Goal: Communication & Community: Ask a question

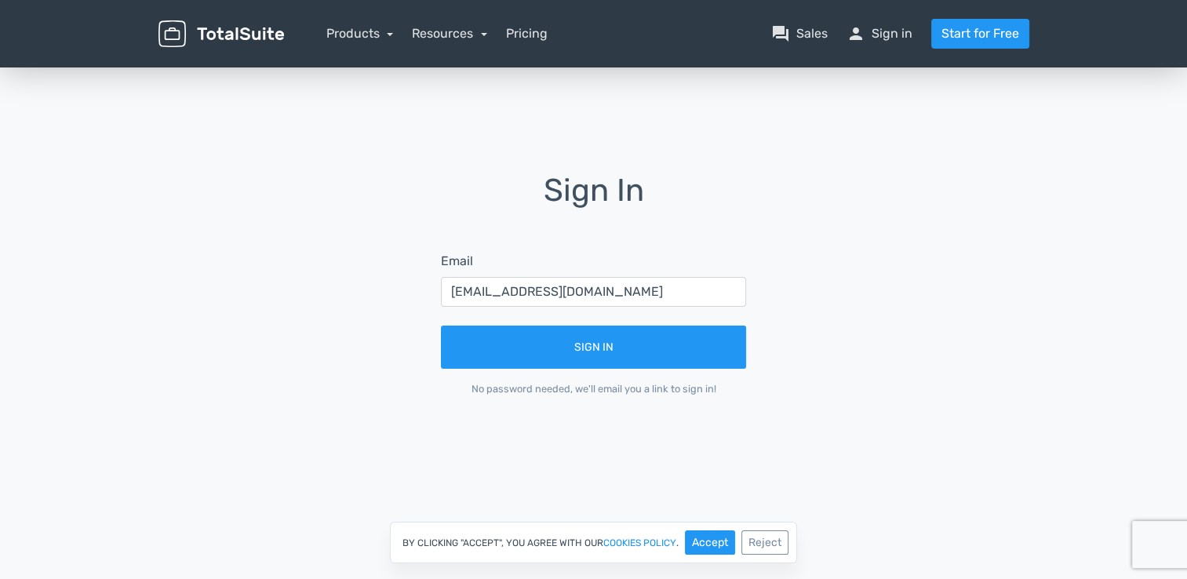
drag, startPoint x: 642, startPoint y: 288, endPoint x: 381, endPoint y: 287, distance: 260.4
click at [381, 287] on div "Sign In Email [EMAIL_ADDRESS][DOMAIN_NAME] Sign In No password needed, we'll em…" at bounding box center [594, 295] width 894 height 245
type input "[EMAIL_ADDRESS][DOMAIN_NAME]"
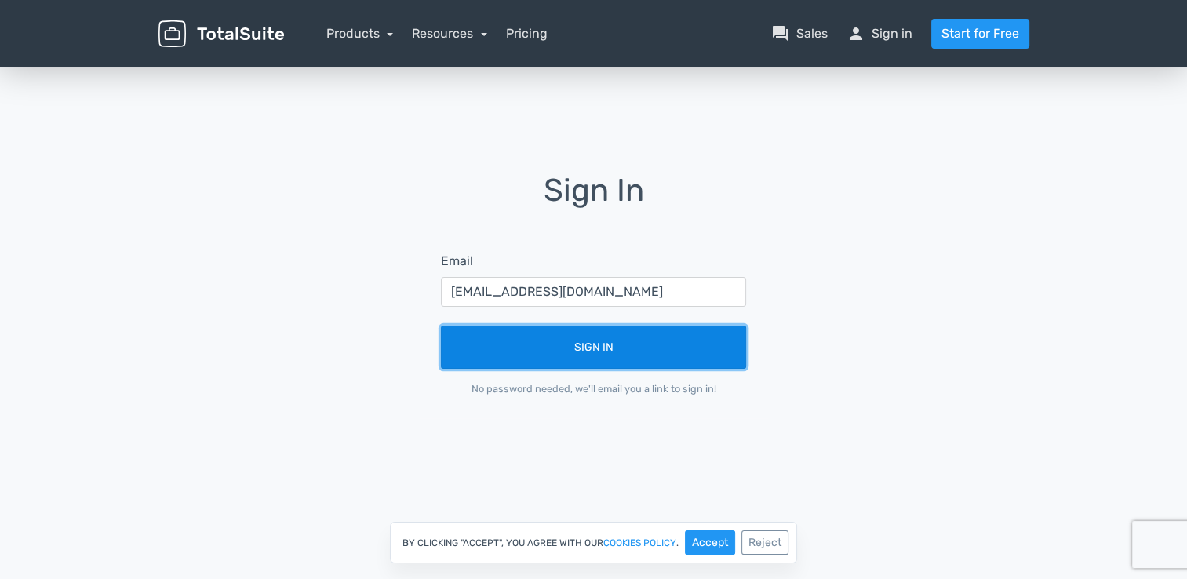
click at [505, 344] on button "Sign In" at bounding box center [593, 346] width 305 height 43
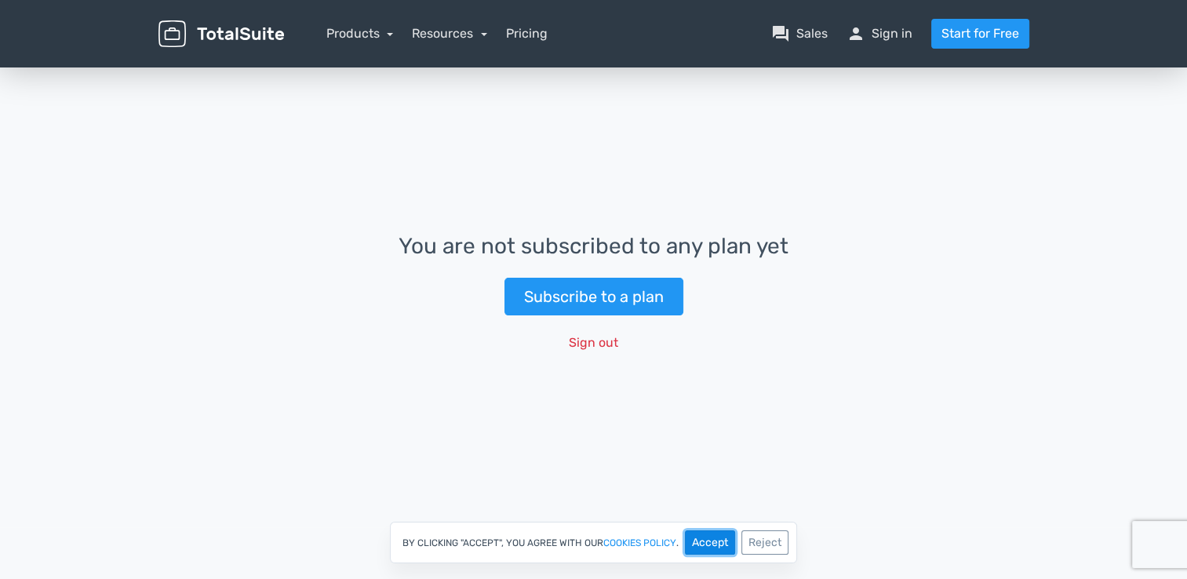
click at [700, 544] on button "Accept" at bounding box center [710, 542] width 50 height 24
click at [794, 30] on link "question_answer Sales" at bounding box center [799, 33] width 56 height 19
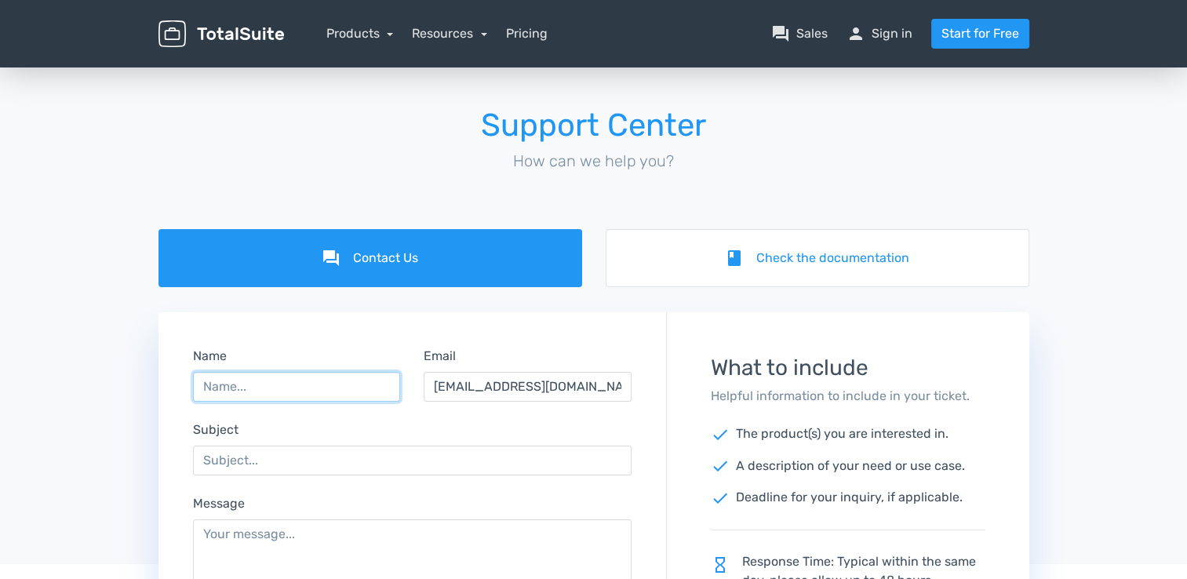
click at [263, 387] on input "Name" at bounding box center [297, 387] width 208 height 30
type input "AB"
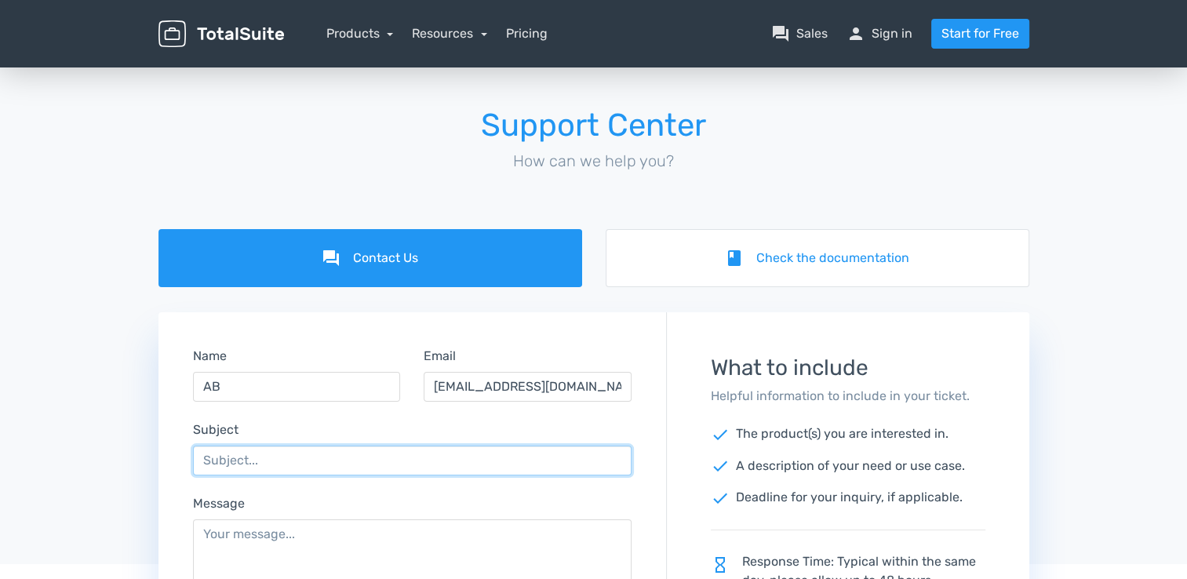
click at [314, 461] on input "Subject" at bounding box center [412, 460] width 439 height 30
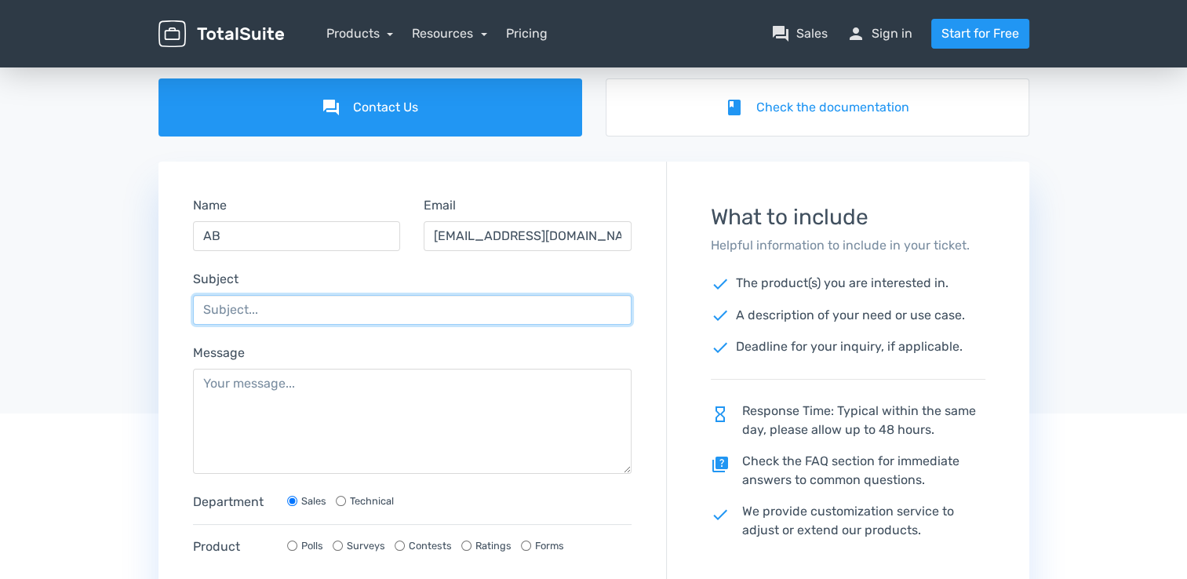
scroll to position [157, 0]
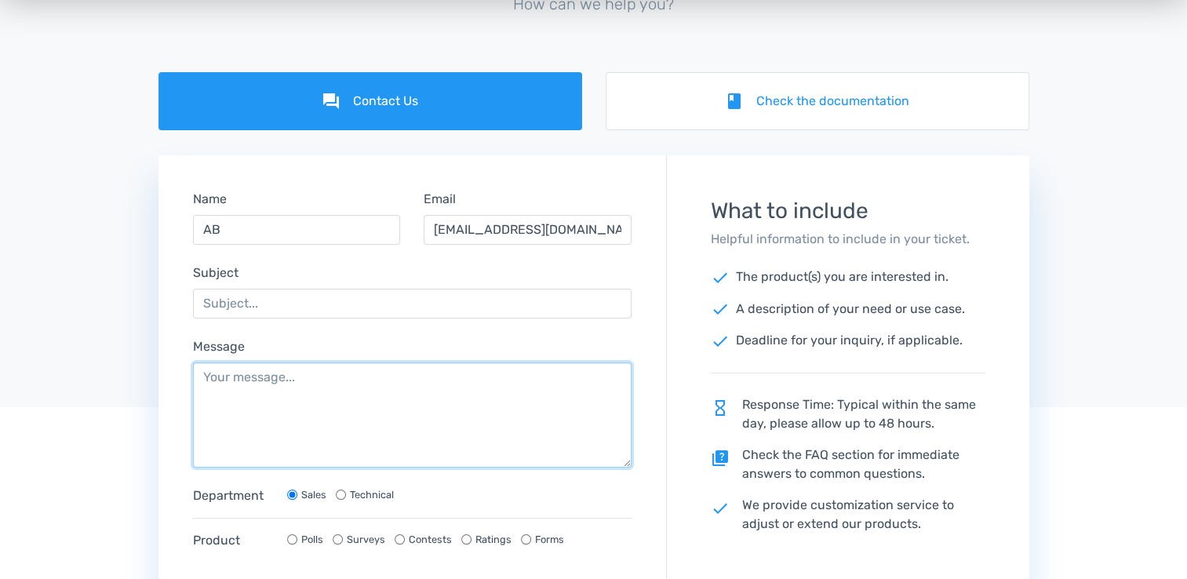
click at [315, 377] on textarea "Message" at bounding box center [412, 414] width 439 height 105
paste textarea "Hi Team. I got a mail saying my subscription is about to end but I have bought …"
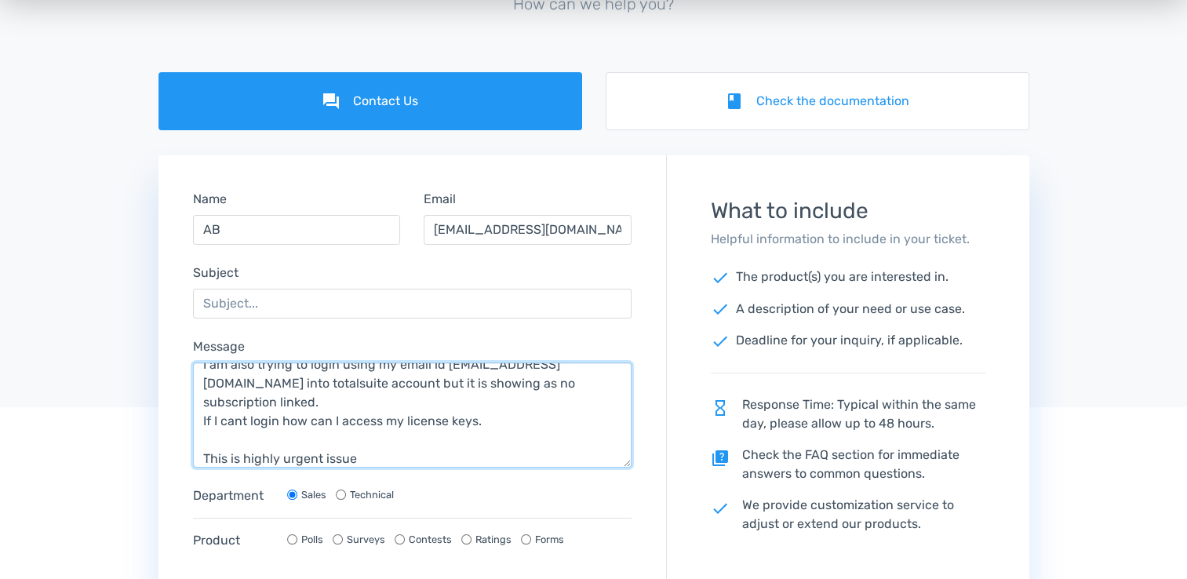
scroll to position [104, 0]
drag, startPoint x: 221, startPoint y: 404, endPoint x: 482, endPoint y: 413, distance: 260.5
click at [482, 413] on textarea "Hi Team. I got a mail saying my subscription is about to end but I have bought …" at bounding box center [412, 414] width 439 height 105
type textarea "Hi Team. I got a mail saying my subscription is about to end but I have bought …"
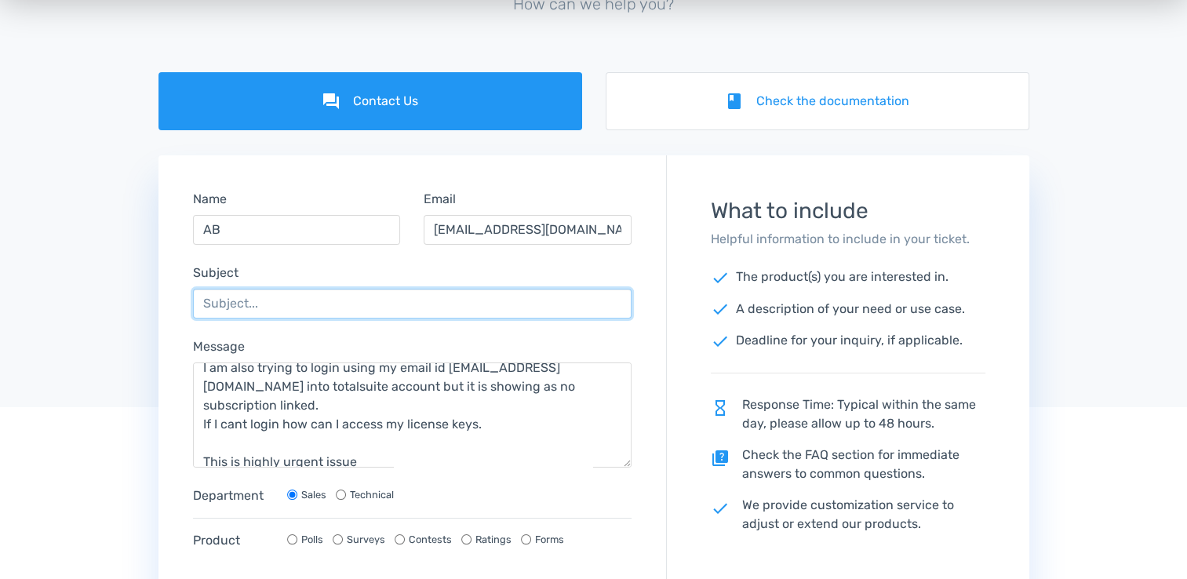
click at [256, 309] on input "Subject" at bounding box center [412, 304] width 439 height 30
paste input "cant login how can I access my license keys."
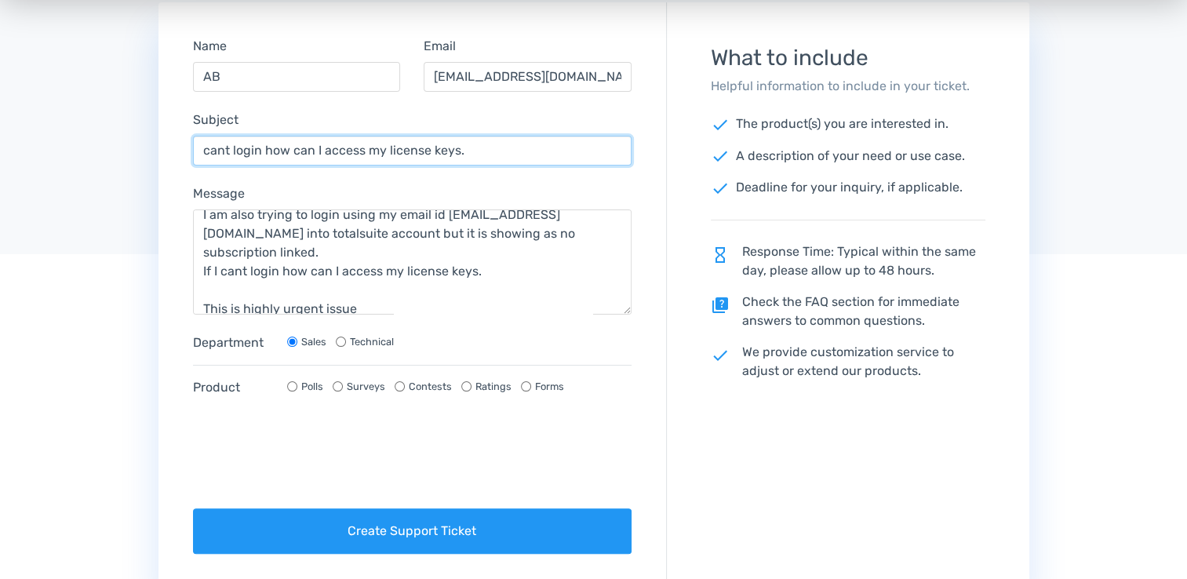
scroll to position [314, 0]
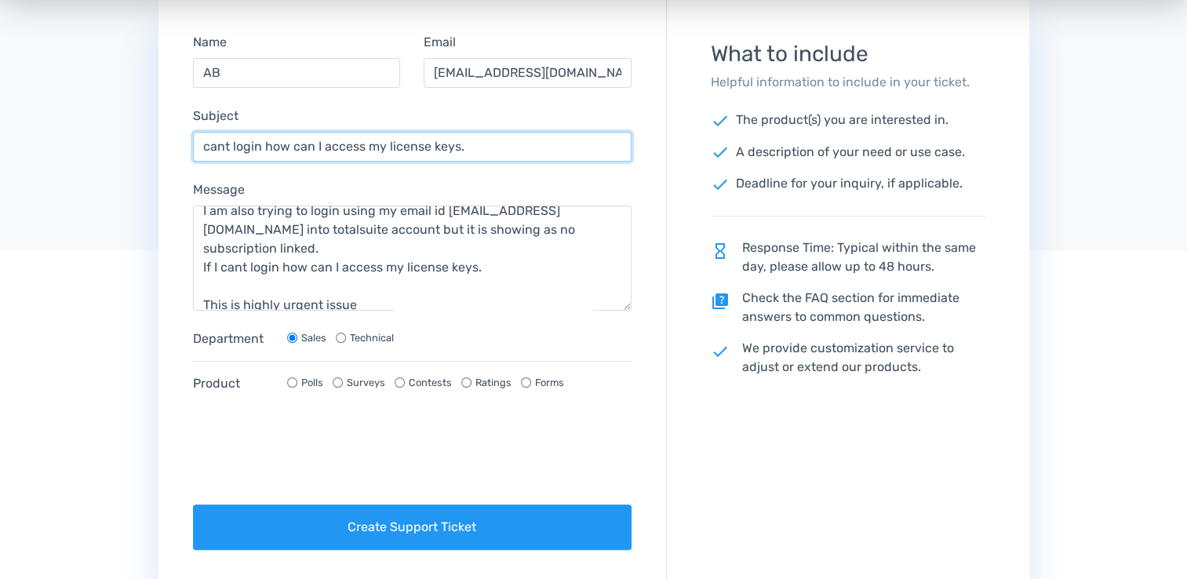
type input "cant login how can I access my license keys."
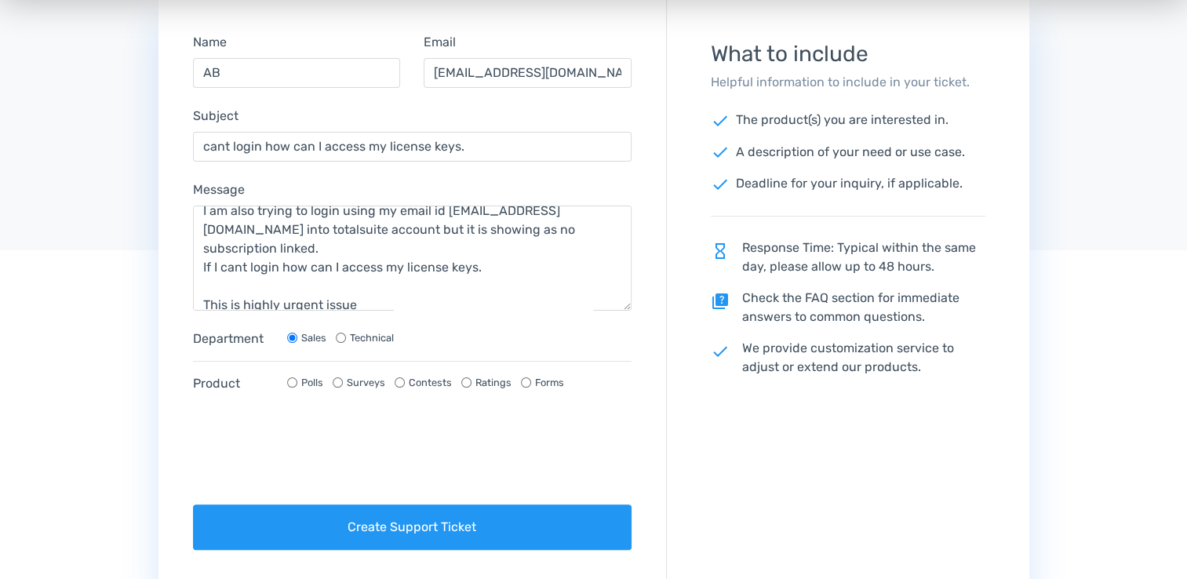
click at [398, 381] on input "Contests" at bounding box center [400, 382] width 10 height 10
radio input "true"
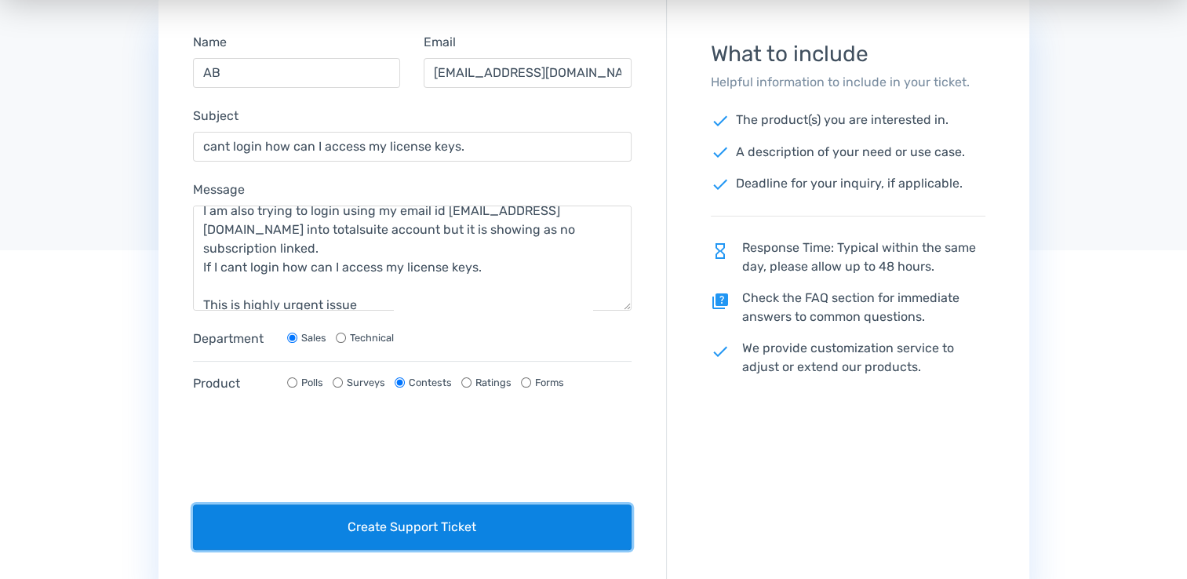
click at [289, 522] on button "Create Support Ticket" at bounding box center [412, 526] width 439 height 45
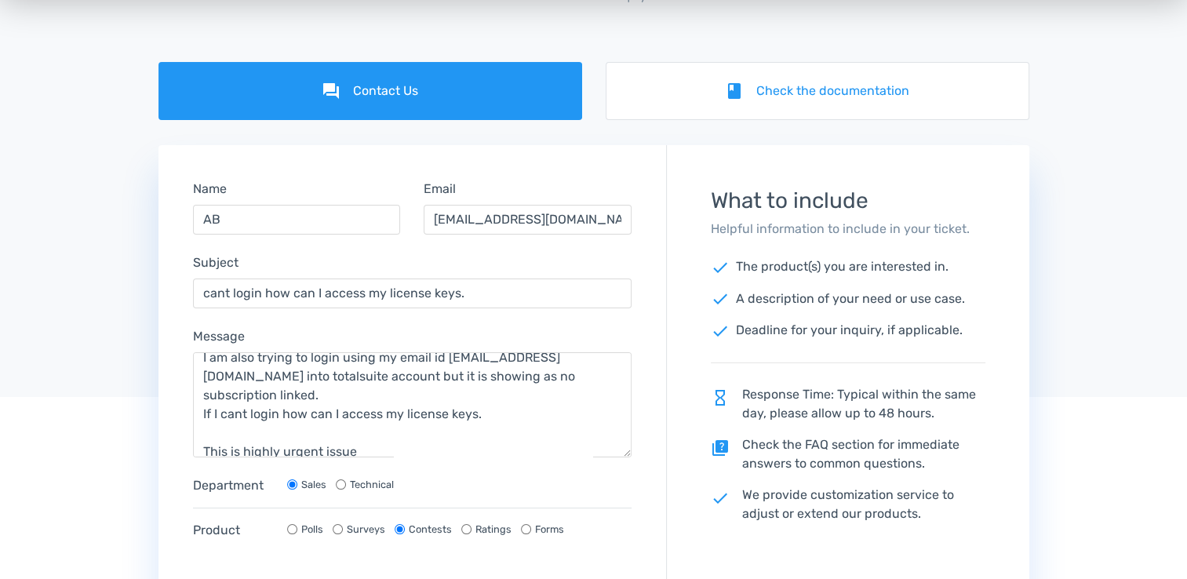
scroll to position [157, 0]
